Goal: Communication & Community: Ask a question

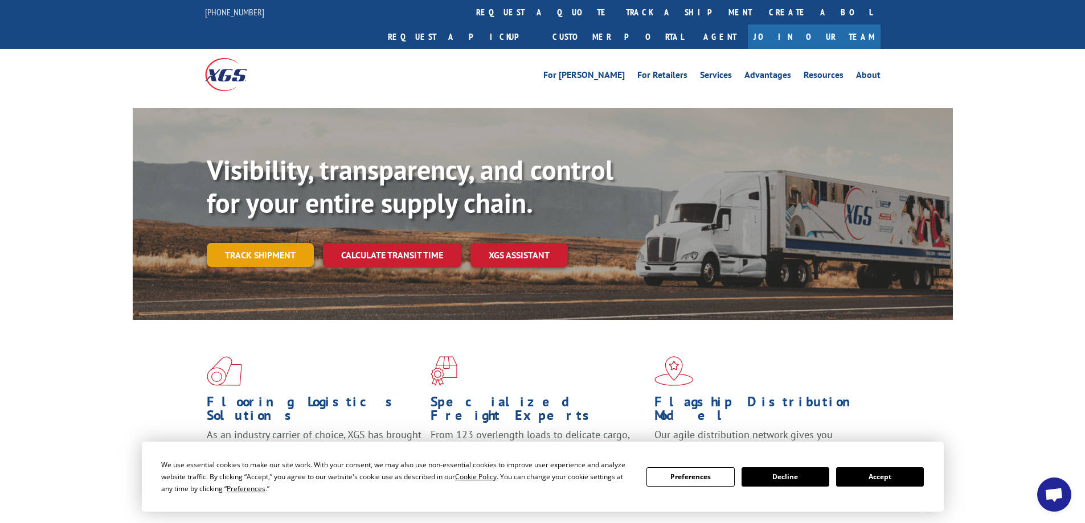
click at [282, 243] on link "Track shipment" at bounding box center [260, 255] width 107 height 24
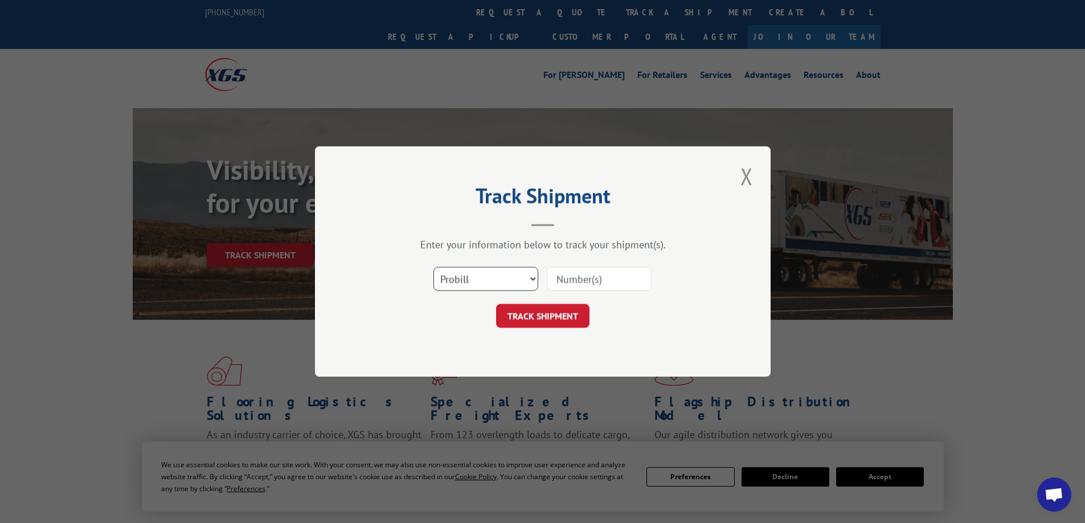
click at [528, 279] on select "Select category... Probill BOL PO" at bounding box center [485, 279] width 105 height 24
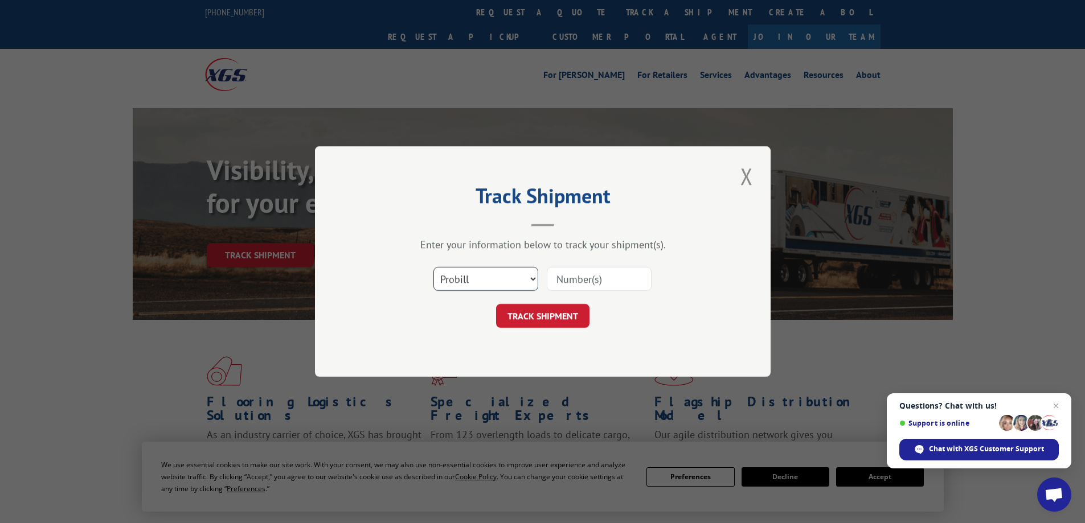
select select "bol"
click at [433, 267] on select "Select category... Probill BOL PO" at bounding box center [485, 279] width 105 height 24
click at [607, 284] on input at bounding box center [599, 279] width 105 height 24
type input "BG995461125"
click button "TRACK SHIPMENT" at bounding box center [542, 316] width 93 height 24
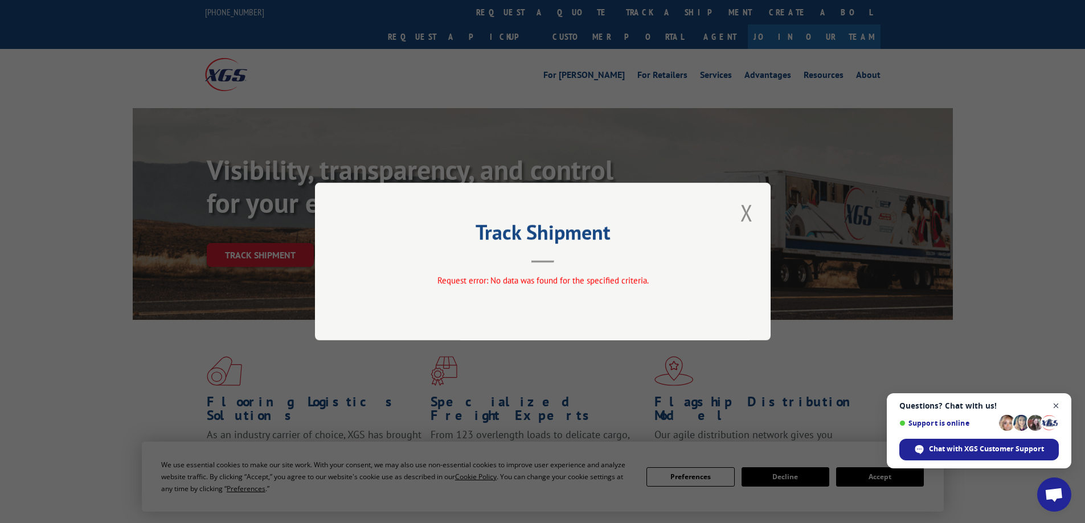
click at [1058, 404] on span "Open chat" at bounding box center [1056, 406] width 14 height 14
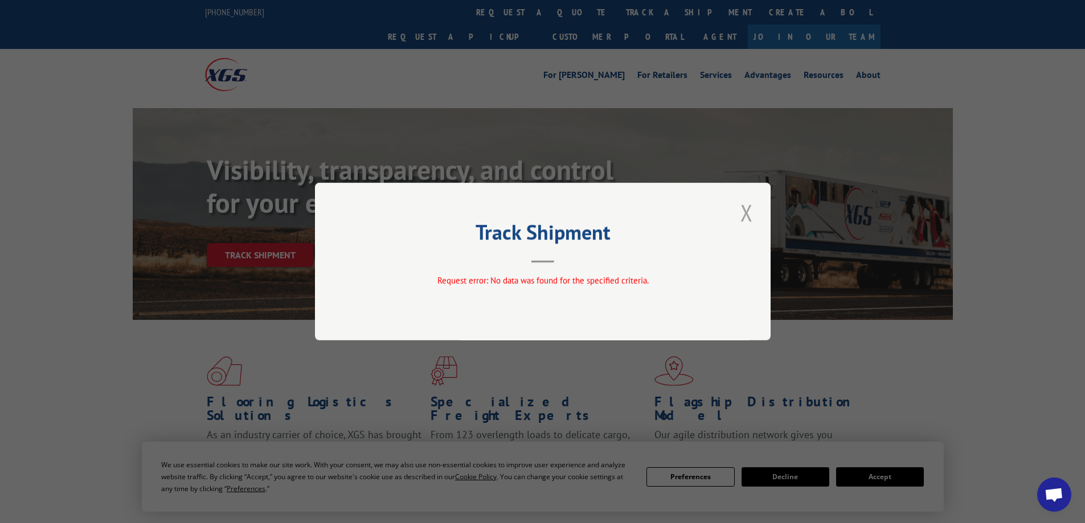
click at [740, 215] on button "Close modal" at bounding box center [746, 212] width 19 height 31
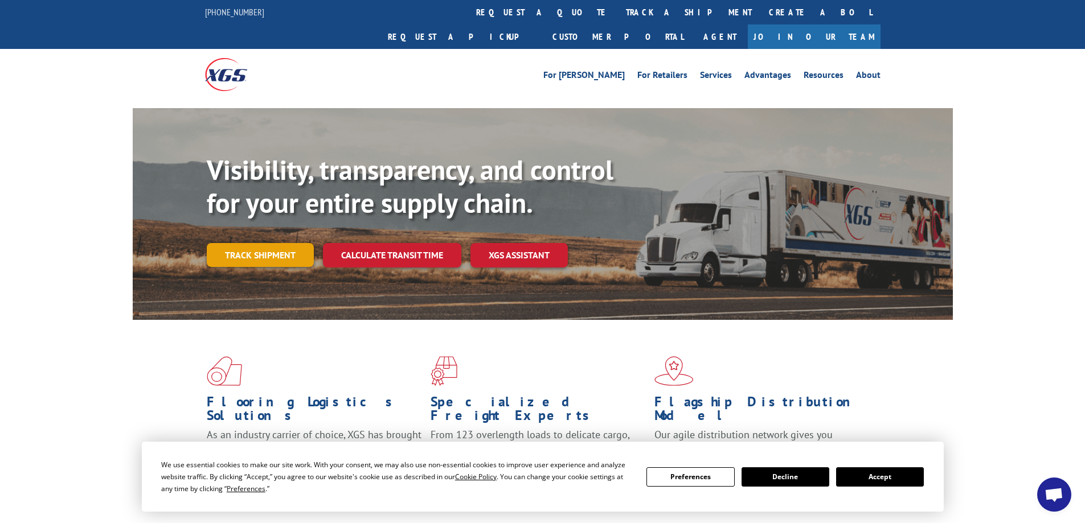
click at [255, 243] on link "Track shipment" at bounding box center [260, 255] width 107 height 24
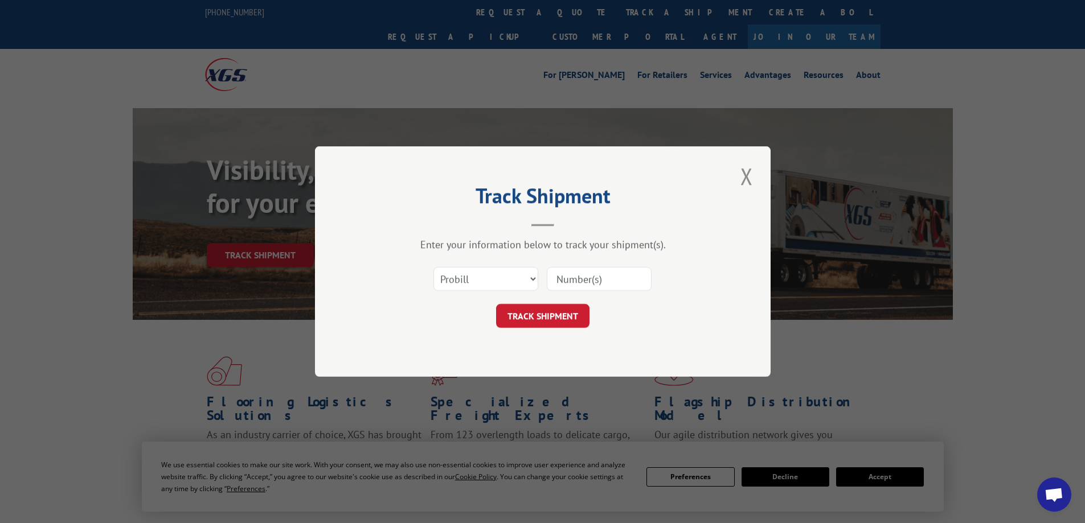
drag, startPoint x: 460, startPoint y: 264, endPoint x: 465, endPoint y: 268, distance: 6.9
click at [461, 265] on div "Select category... Probill BOL PO" at bounding box center [543, 279] width 342 height 38
click at [474, 273] on select "Select category... Probill BOL PO" at bounding box center [485, 279] width 105 height 24
select select "po"
click at [433, 267] on select "Select category... Probill BOL PO" at bounding box center [485, 279] width 105 height 24
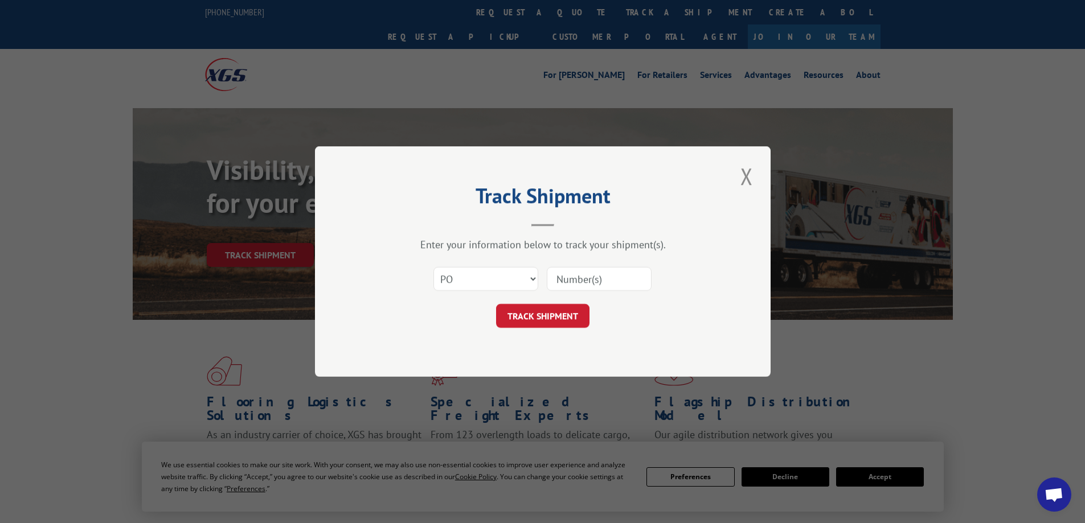
click at [555, 281] on input at bounding box center [599, 279] width 105 height 24
click at [507, 278] on select "Select category... Probill BOL PO" at bounding box center [485, 279] width 105 height 24
drag, startPoint x: 657, startPoint y: 336, endPoint x: 665, endPoint y: 326, distance: 13.0
click at [657, 335] on div "Track Shipment Enter your information below to track your shipment(s). Select c…" at bounding box center [543, 261] width 456 height 231
click at [748, 169] on button "Close modal" at bounding box center [746, 176] width 19 height 31
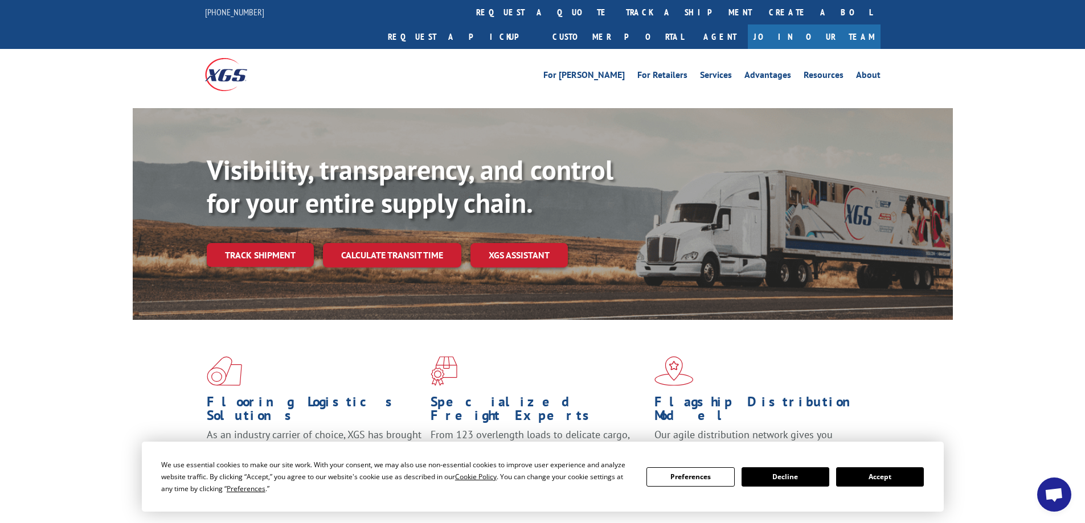
click at [1047, 498] on span "Open chat" at bounding box center [1053, 496] width 19 height 16
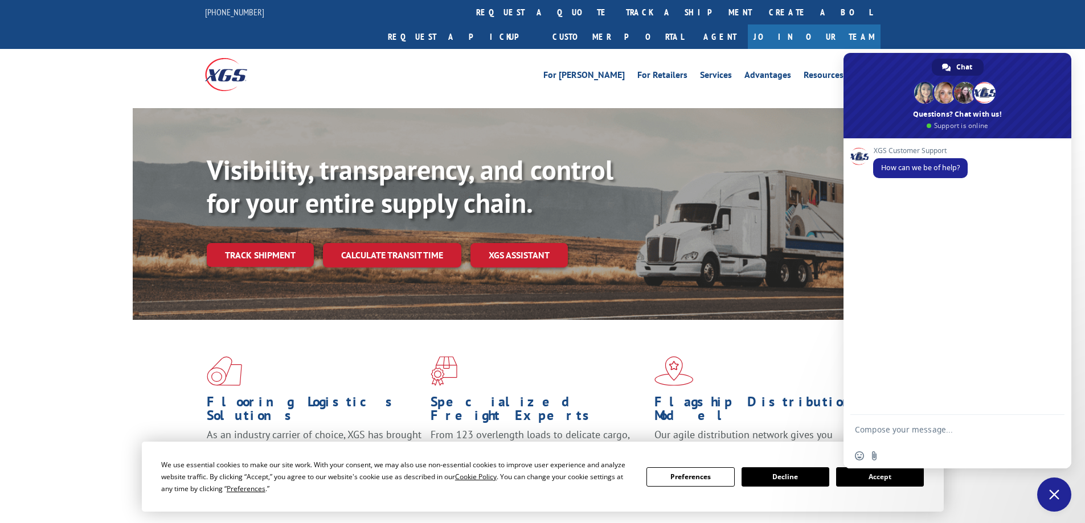
click at [899, 439] on textarea "Compose your message..." at bounding box center [946, 429] width 182 height 28
click at [902, 428] on textarea "Compose your message..." at bounding box center [946, 429] width 182 height 28
type textarea "question for pick up"
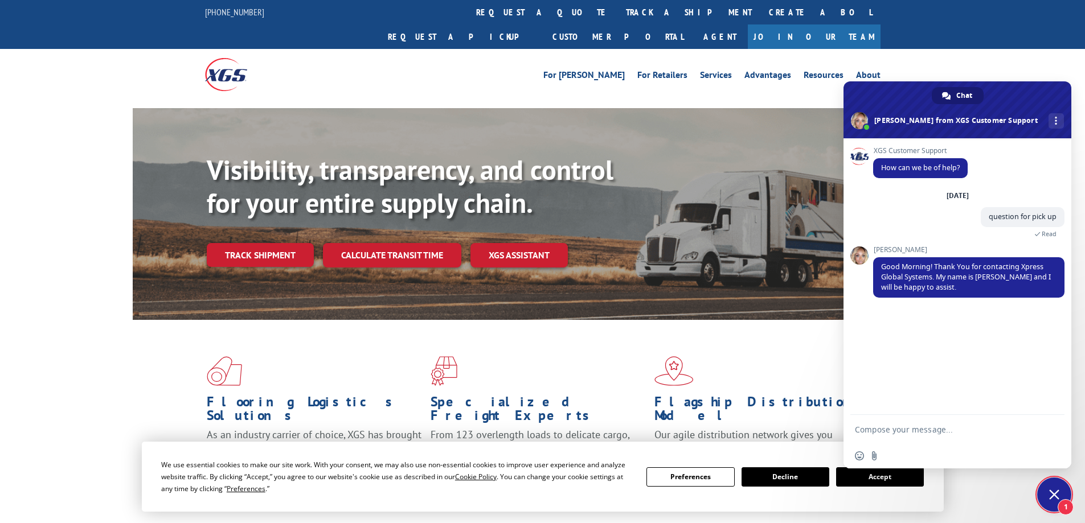
click at [912, 433] on textarea "Compose your message..." at bounding box center [946, 429] width 182 height 28
type textarea "Good morning Ashlee"
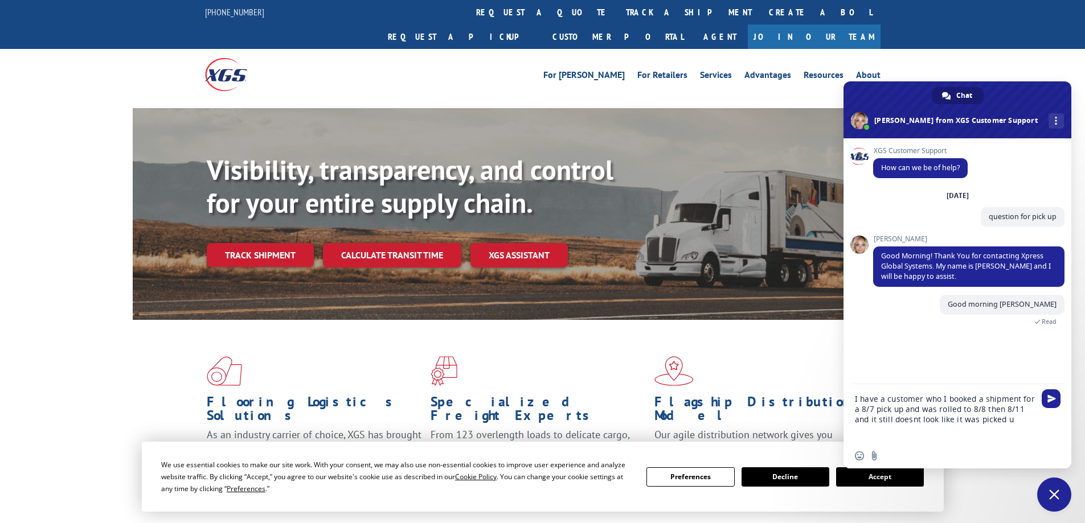
type textarea "I have a customer who I booked a shipment for a 8/7 pick up and was rolled to 8…"
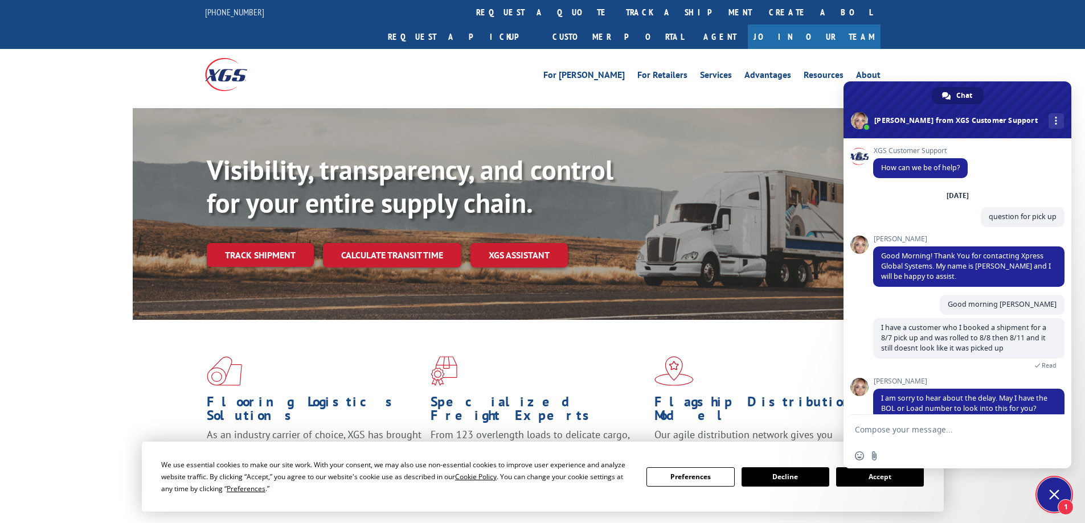
scroll to position [17, 0]
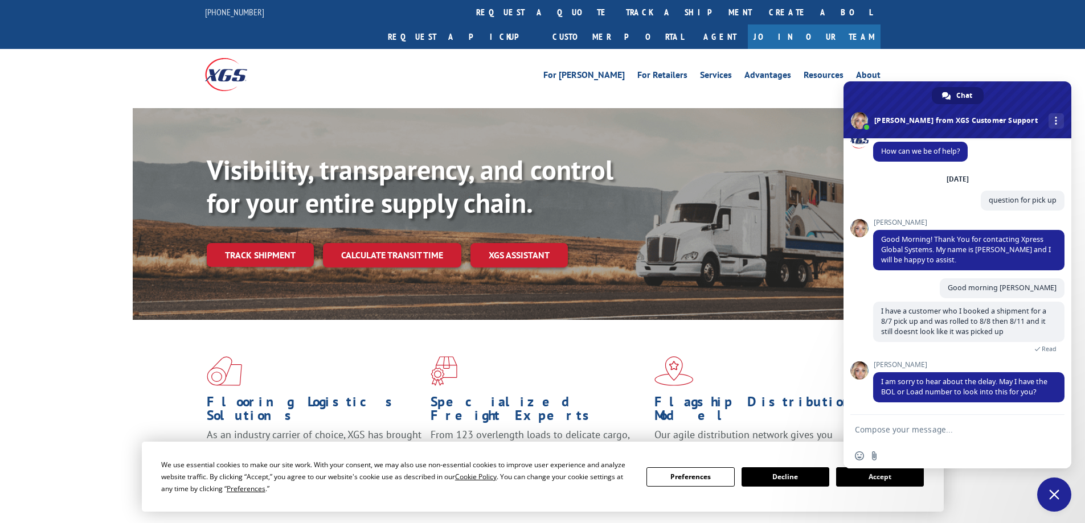
click at [916, 428] on textarea "Compose your message..." at bounding box center [946, 429] width 182 height 28
type textarea "BG995461125"
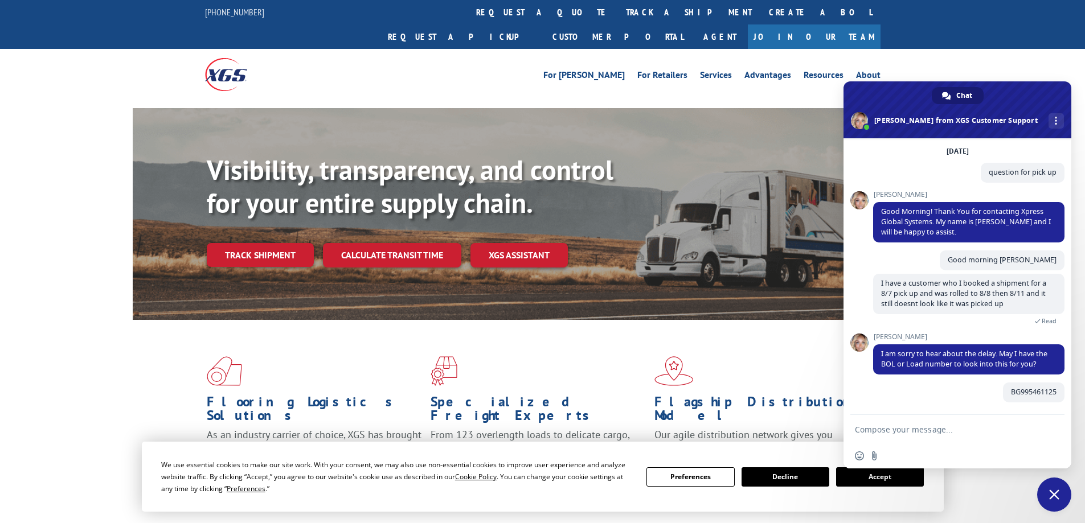
scroll to position [44, 0]
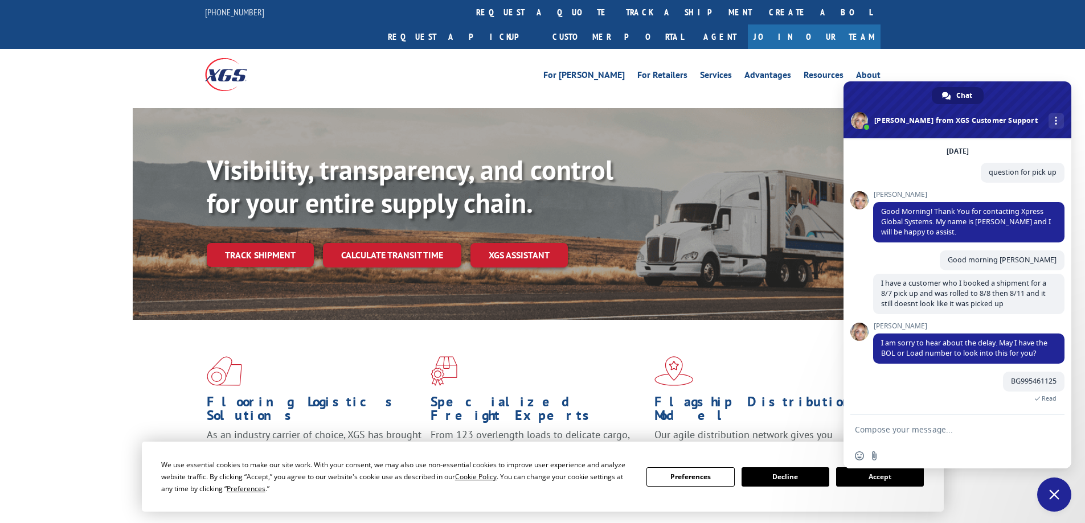
click at [927, 498] on div "We use essential cookies to make our site work. With your consent, we may also …" at bounding box center [543, 477] width 802 height 70
drag, startPoint x: 997, startPoint y: 87, endPoint x: 1021, endPoint y: 65, distance: 31.8
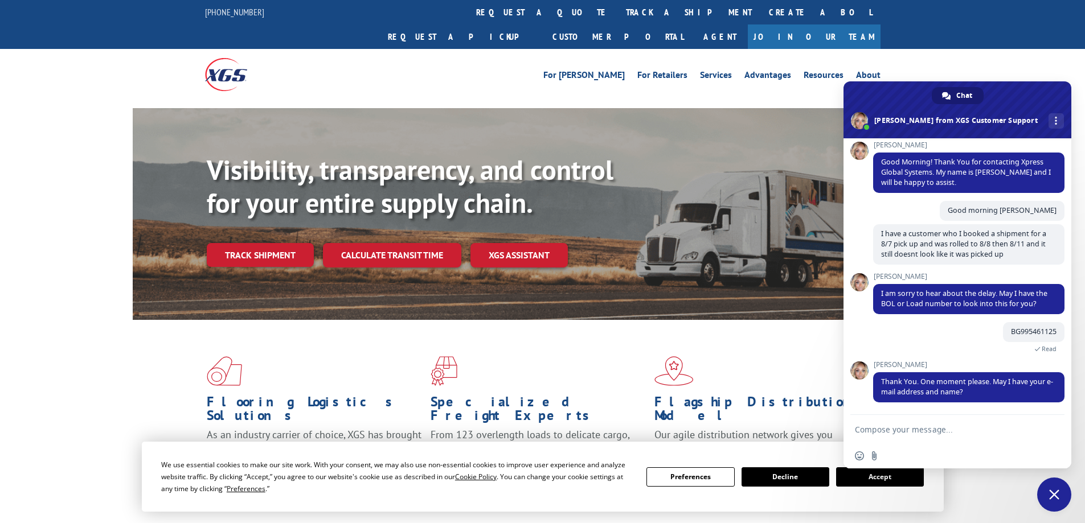
click at [919, 430] on textarea "Compose your message..." at bounding box center [946, 429] width 182 height 28
type textarea "j_novak@bluegracegroup.com"
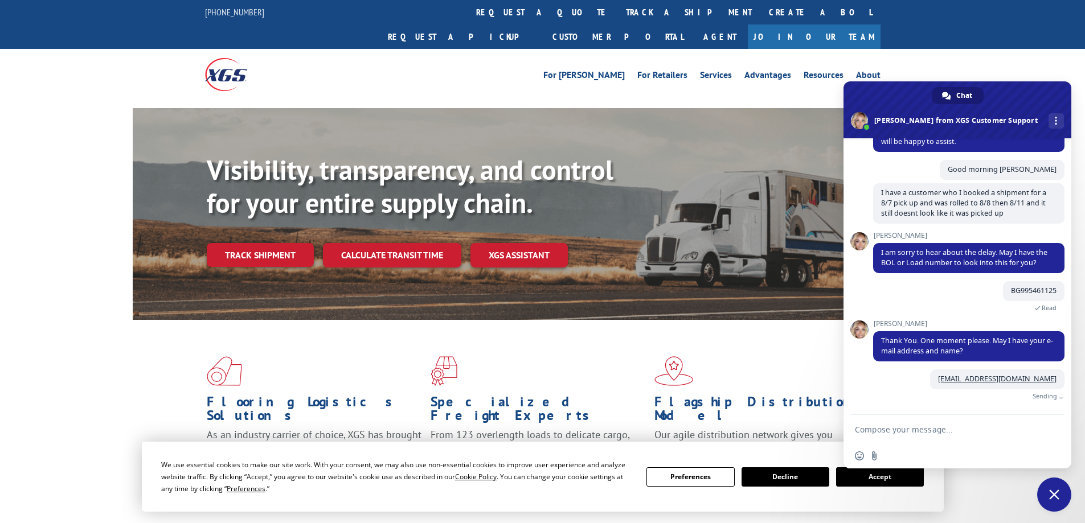
scroll to position [122, 0]
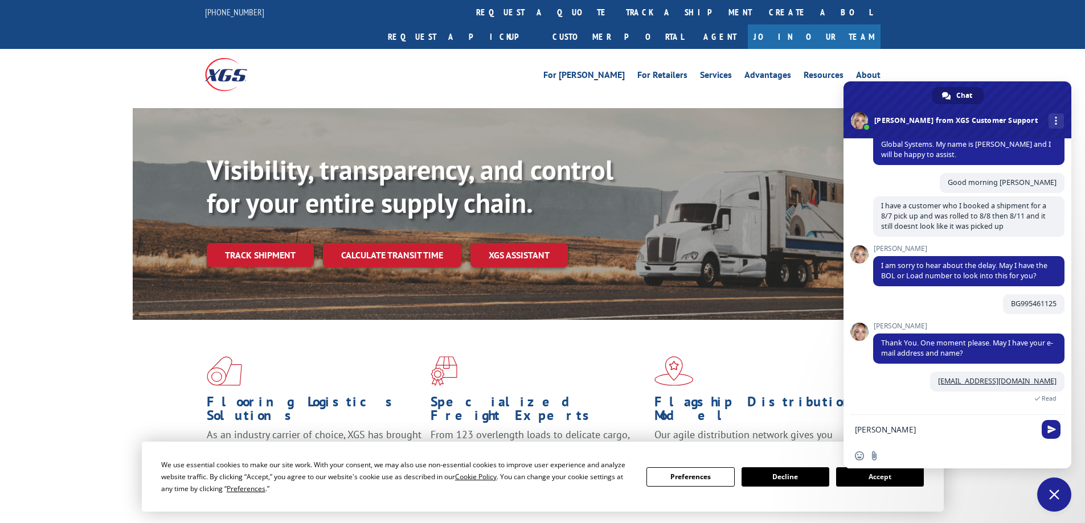
type textarea "Josh Novak"
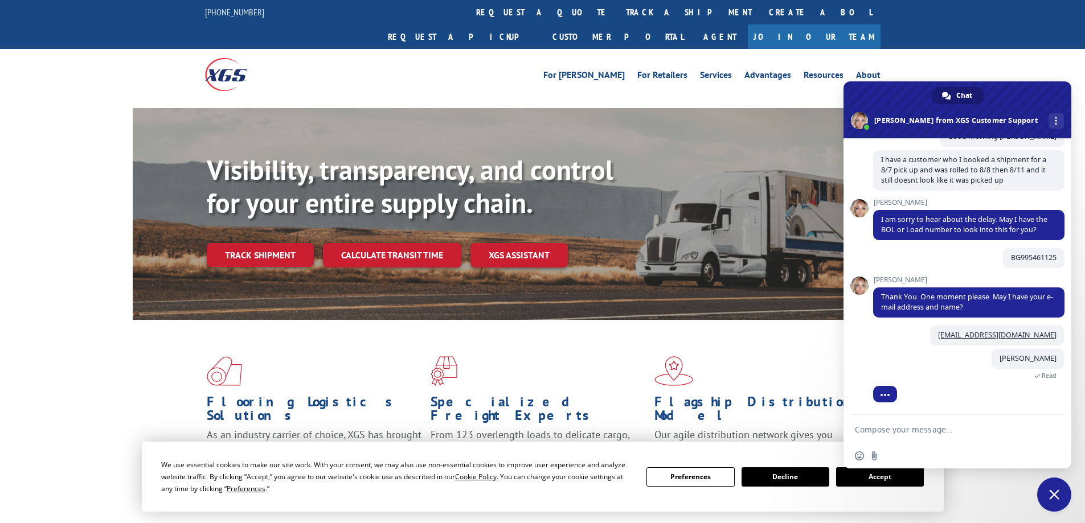
scroll to position [185, 0]
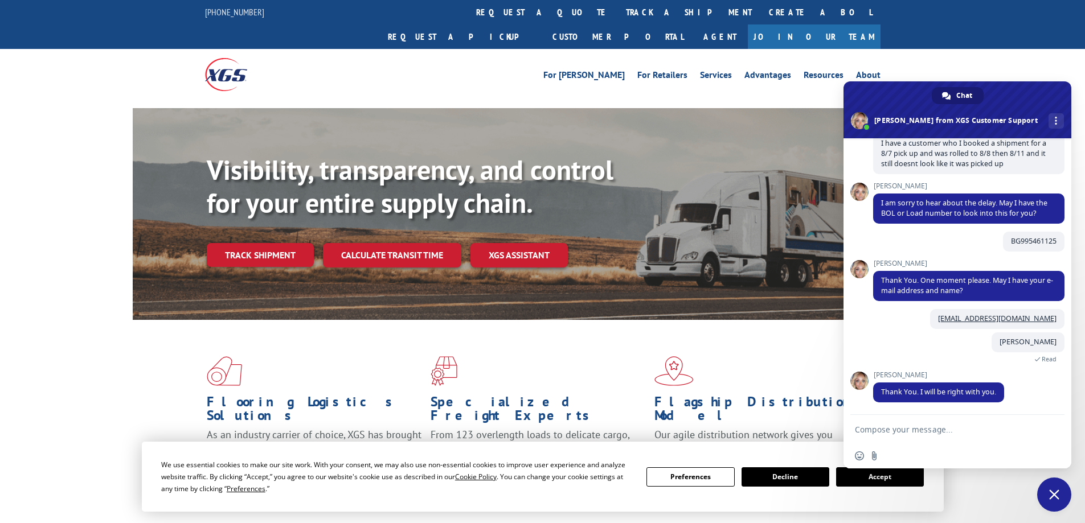
click at [949, 428] on textarea "Compose your message..." at bounding box center [946, 429] width 182 height 28
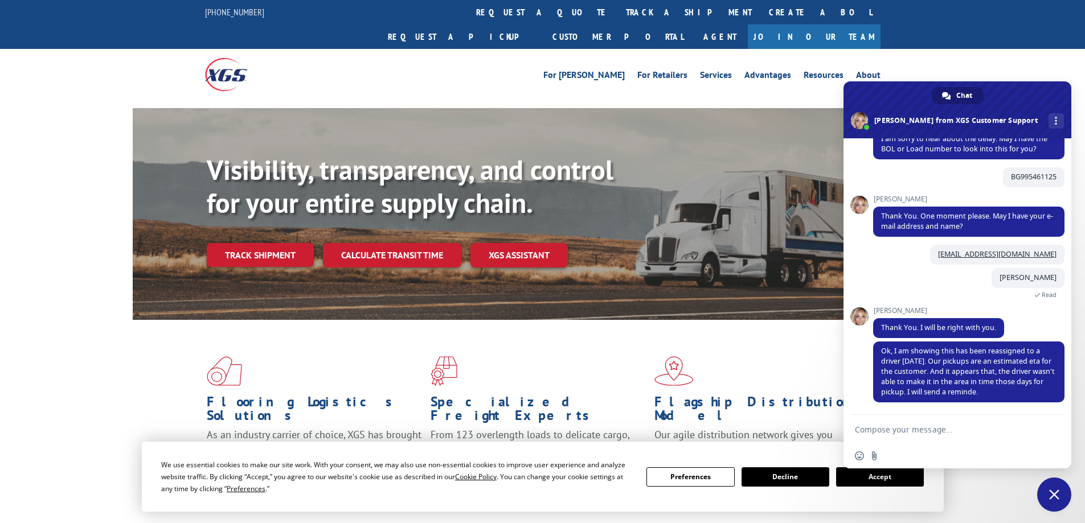
click at [935, 426] on textarea "Compose your message..." at bounding box center [946, 429] width 182 height 28
click at [927, 427] on textarea "Compose your message..." at bounding box center [946, 429] width 182 height 28
click at [962, 427] on textarea "Compose your message..." at bounding box center [946, 429] width 182 height 28
type textarea "thank you!"
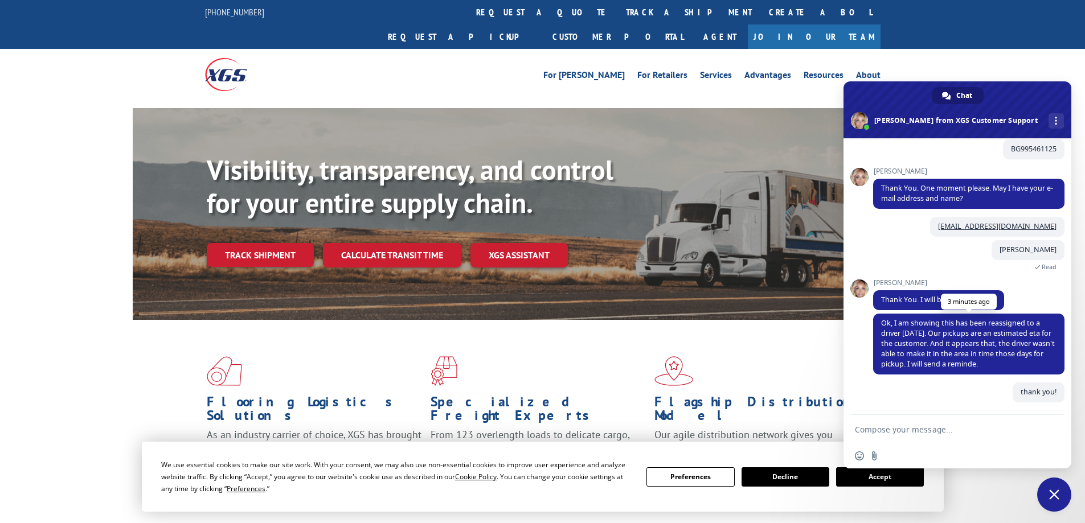
scroll to position [277, 0]
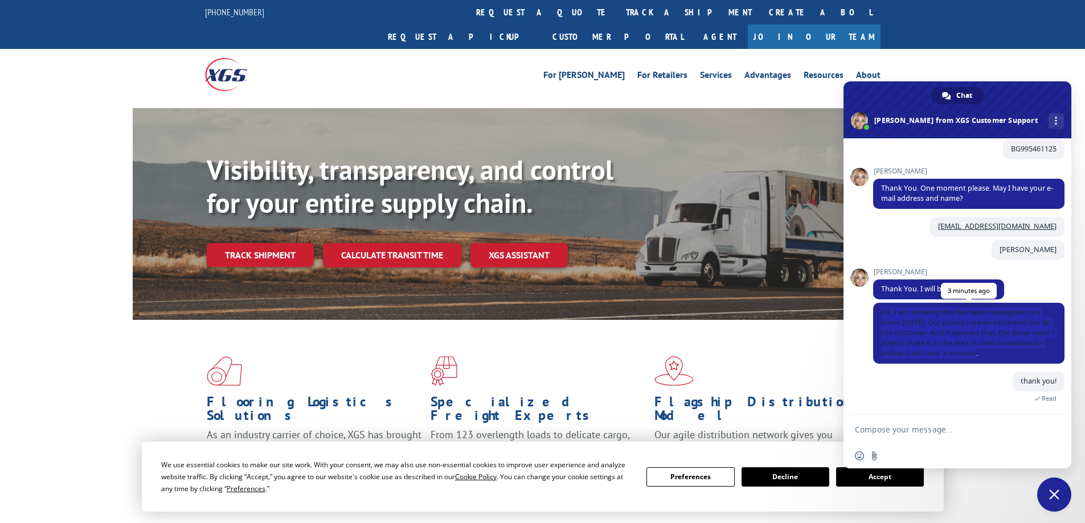
drag, startPoint x: 1014, startPoint y: 355, endPoint x: 880, endPoint y: 314, distance: 139.3
click at [880, 314] on span "Ok, I am showing this has been reassigned to a driver today. Our pickups are an…" at bounding box center [968, 333] width 191 height 61
copy span "Ok, I am showing this has been reassigned to a driver today. Our pickups are an…"
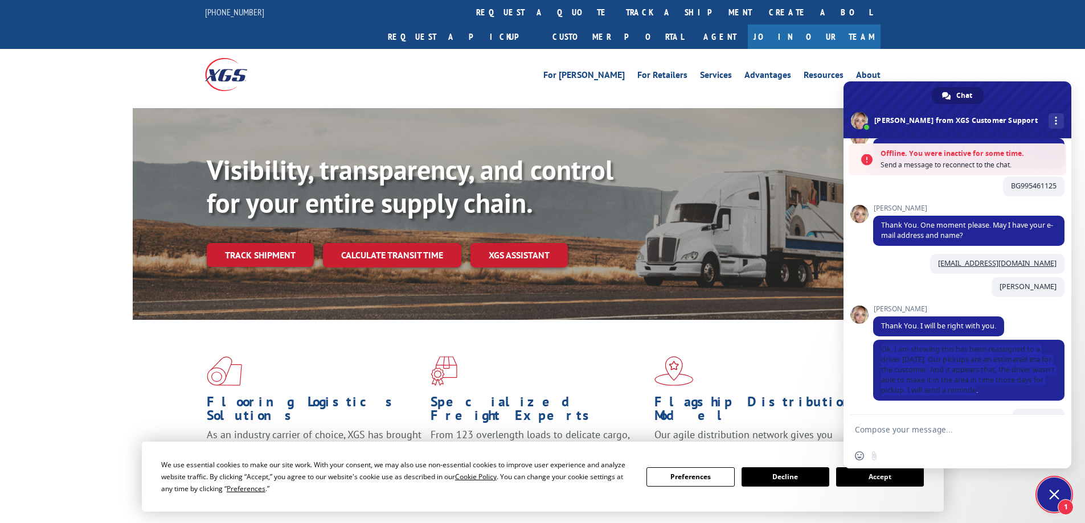
scroll to position [391, 0]
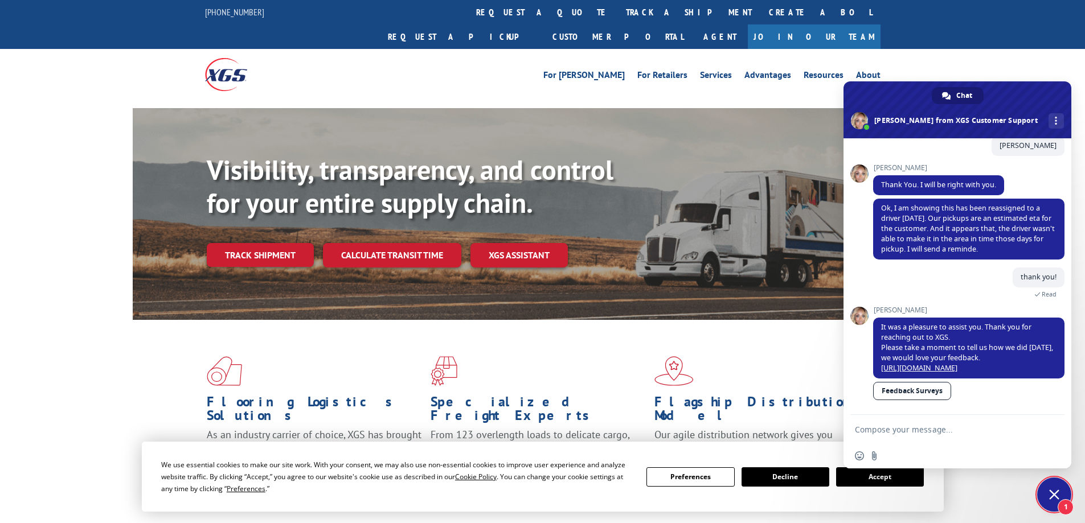
click at [914, 390] on link "Feedback Surveys" at bounding box center [912, 391] width 78 height 18
